Goal: Task Accomplishment & Management: Use online tool/utility

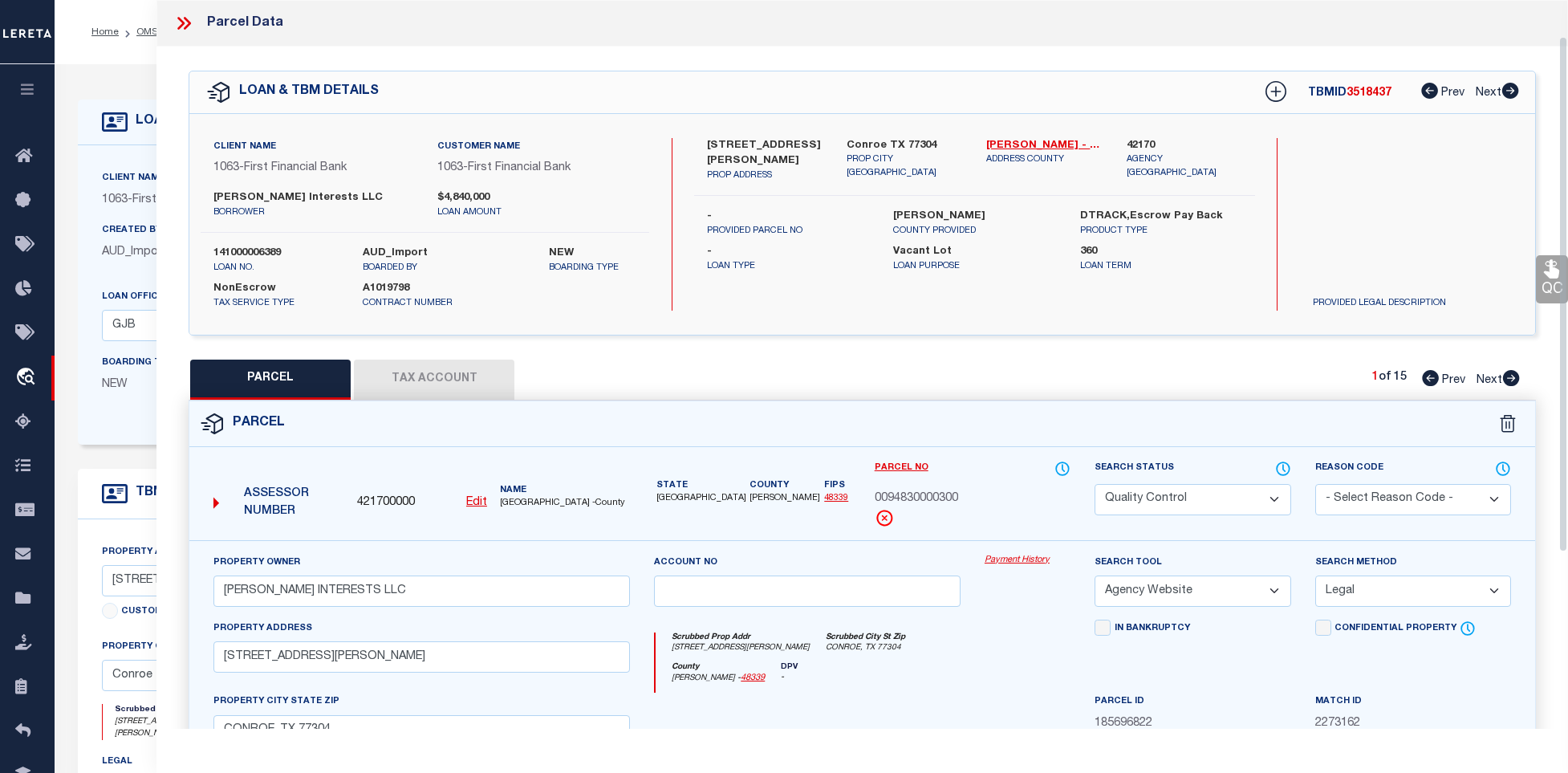
select select "200"
select select "QC"
select select "AGW"
select select "LEG"
select select "1519"
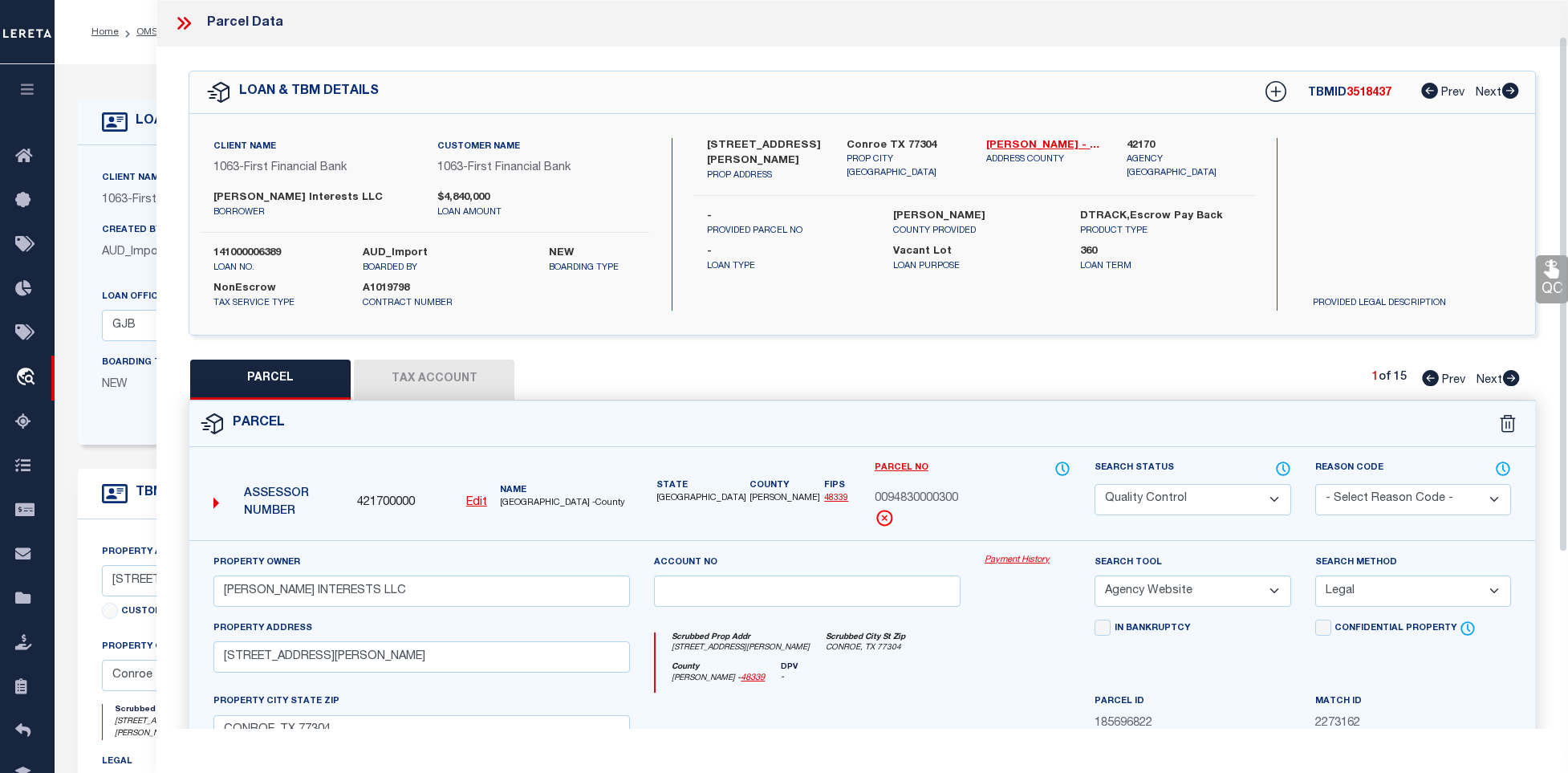
select select "792"
select select "400"
select select "NonEscrow"
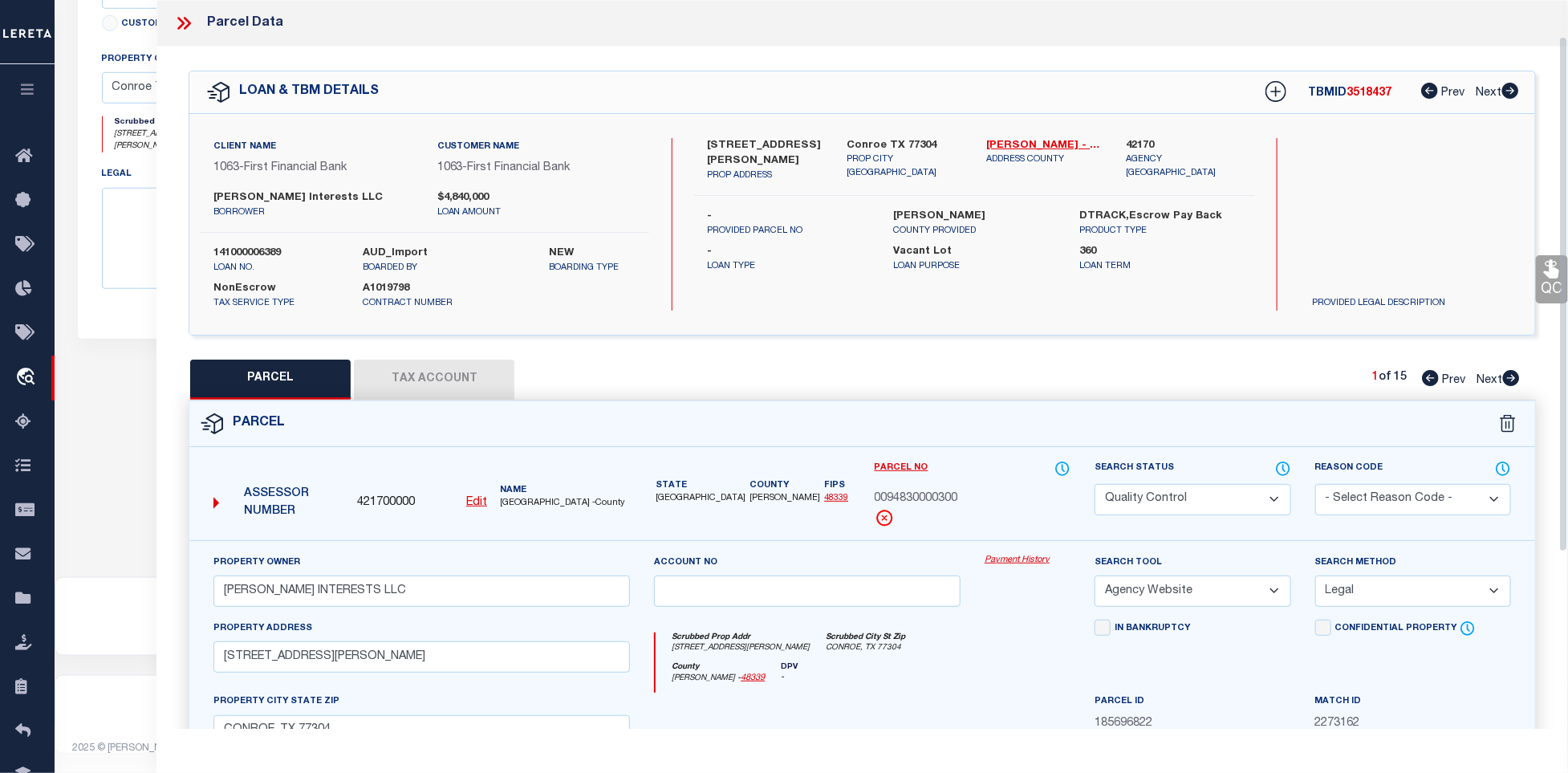
scroll to position [593, 0]
click at [188, 32] on icon at bounding box center [184, 23] width 21 height 21
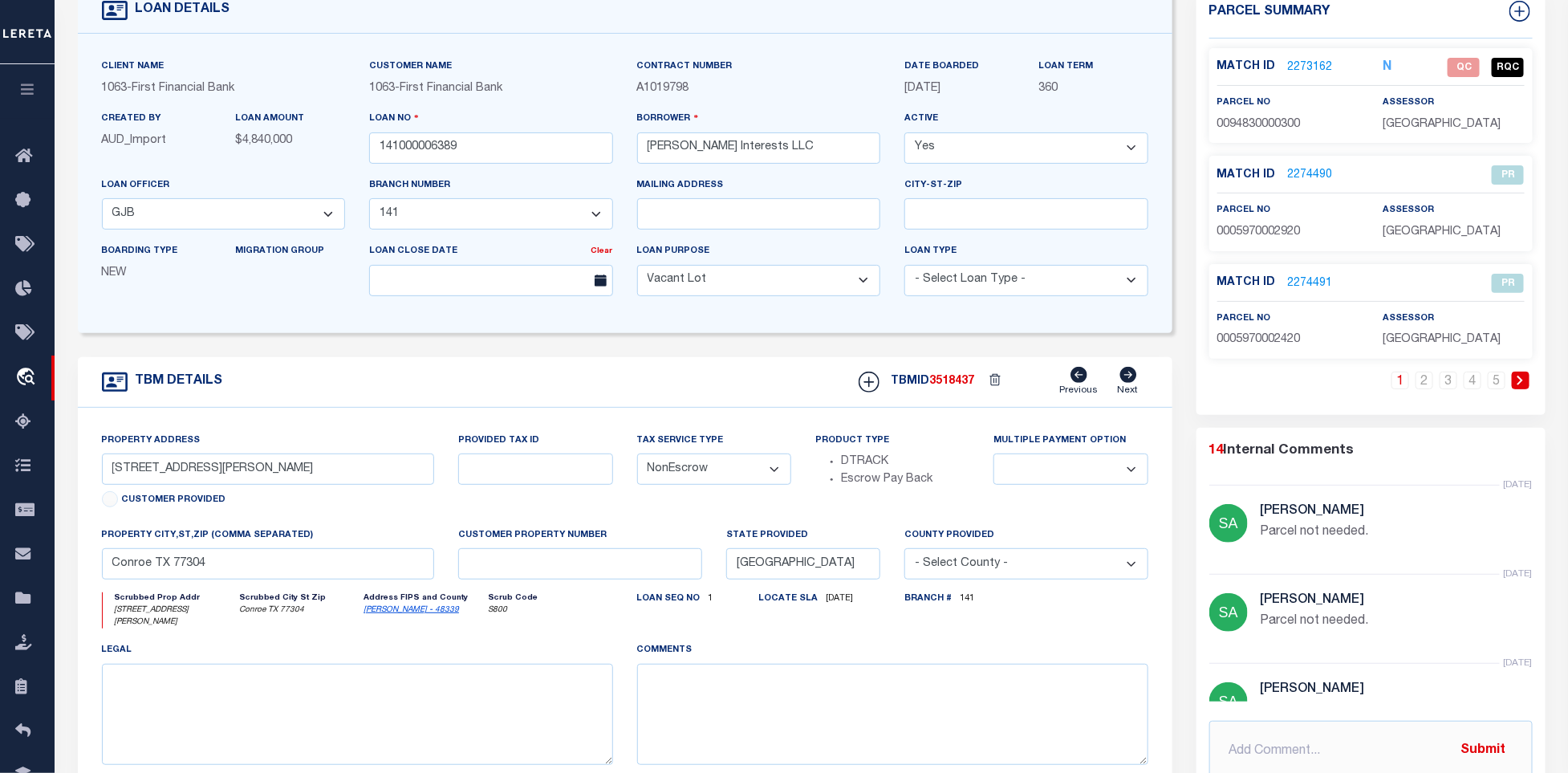
scroll to position [0, 0]
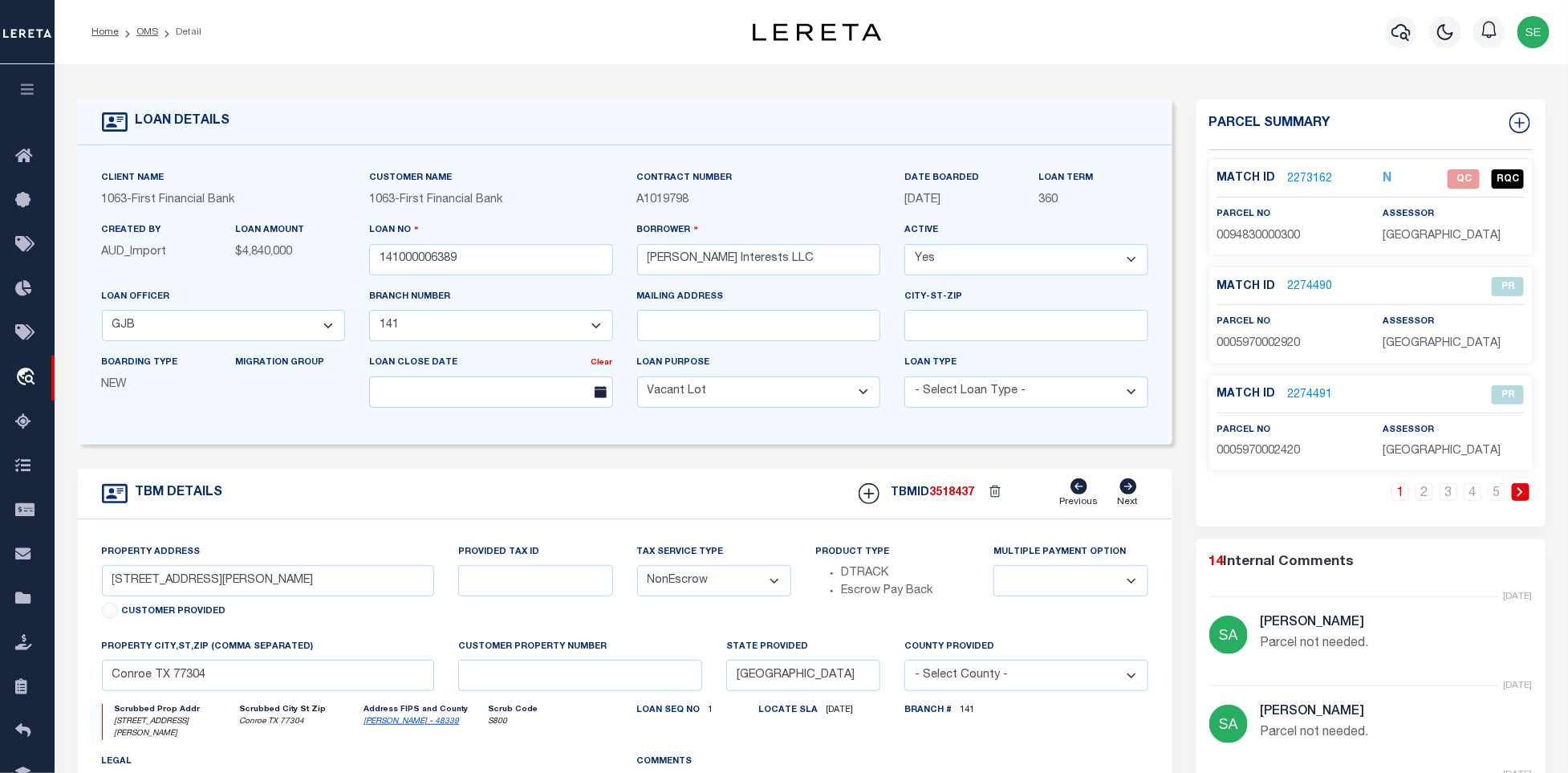
drag, startPoint x: 149, startPoint y: 32, endPoint x: 1193, endPoint y: 362, distance: 1094.9
click at [149, 32] on link "OMS" at bounding box center [147, 32] width 22 height 10
